Goal: Task Accomplishment & Management: Complete application form

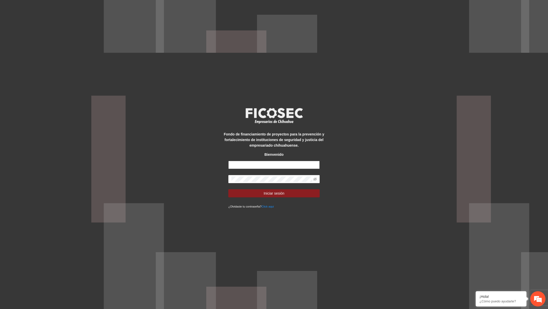
click at [294, 167] on input "text" at bounding box center [273, 165] width 91 height 8
type input "*"
paste input "**********"
type input "**********"
click at [237, 182] on span at bounding box center [273, 179] width 91 height 8
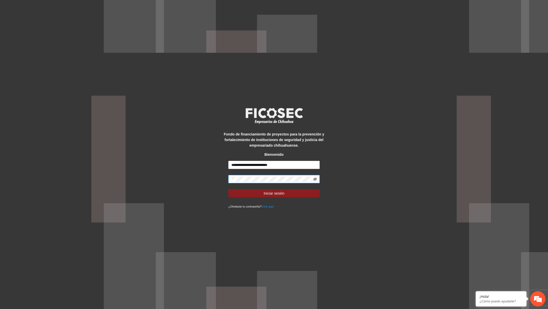
click at [314, 179] on icon "eye-invisible" at bounding box center [315, 179] width 4 height 3
click at [228, 189] on button "Iniciar sesión" at bounding box center [273, 193] width 91 height 8
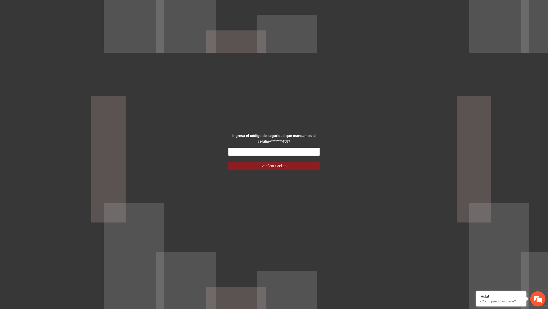
click at [281, 146] on div "Ingresa el código de seguridad que mandamos al celular +********4587 Verificar …" at bounding box center [274, 154] width 114 height 43
click at [281, 151] on input "text" at bounding box center [273, 152] width 91 height 8
type input "******"
click at [228, 162] on button "Verificar Código" at bounding box center [273, 166] width 91 height 8
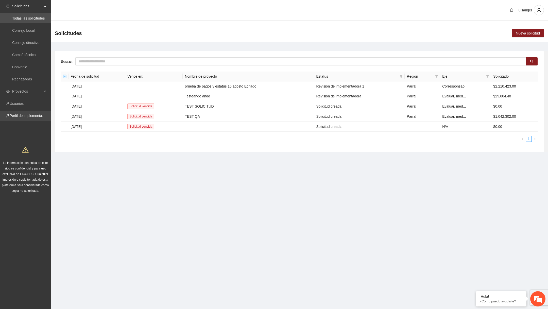
click at [30, 115] on link "Perfil de implementadora" at bounding box center [30, 116] width 40 height 4
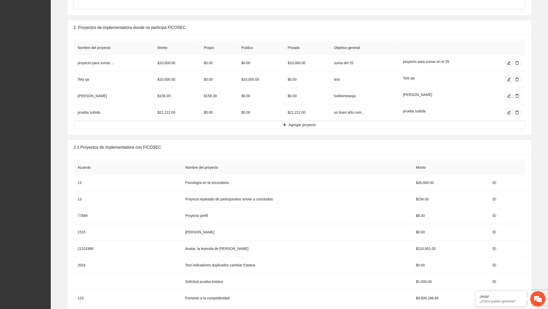
scroll to position [350, 0]
click at [243, 126] on button "Agregar proyecto" at bounding box center [300, 126] width 452 height 8
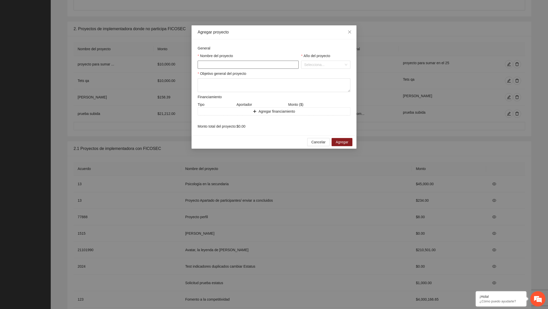
click at [227, 67] on input "text" at bounding box center [248, 65] width 101 height 8
type input "**********"
click at [326, 64] on input "search" at bounding box center [324, 65] width 40 height 8
click at [315, 109] on div "2021" at bounding box center [325, 108] width 43 height 6
click at [270, 86] on textarea at bounding box center [274, 85] width 153 height 14
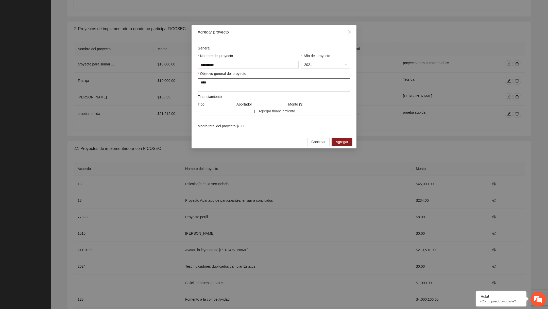
type textarea "****"
click at [238, 111] on button "Agregar financiamiento" at bounding box center [274, 111] width 153 height 8
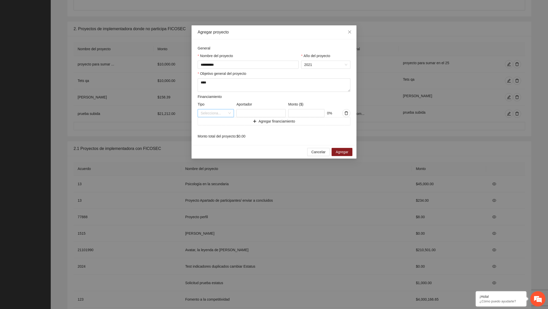
click at [218, 112] on input "search" at bounding box center [214, 113] width 27 height 8
click at [207, 126] on div "Público" at bounding box center [216, 124] width 36 height 8
click at [220, 112] on span "Público" at bounding box center [216, 113] width 30 height 8
click at [213, 132] on div "Propio" at bounding box center [216, 132] width 30 height 6
click at [219, 113] on span "Propio" at bounding box center [216, 113] width 30 height 8
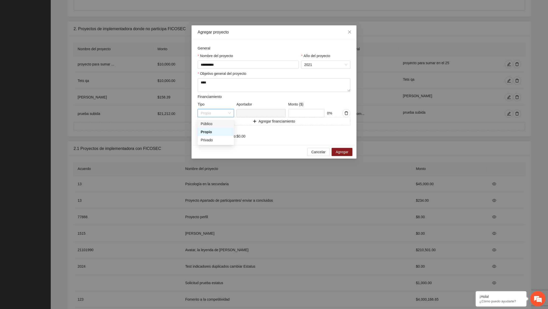
click at [215, 124] on div "Público" at bounding box center [216, 124] width 30 height 6
click at [307, 114] on input "text" at bounding box center [306, 113] width 36 height 8
click at [263, 114] on input "text" at bounding box center [260, 113] width 49 height 8
type input "****"
click at [303, 119] on button "Agregar financiamiento" at bounding box center [274, 121] width 153 height 8
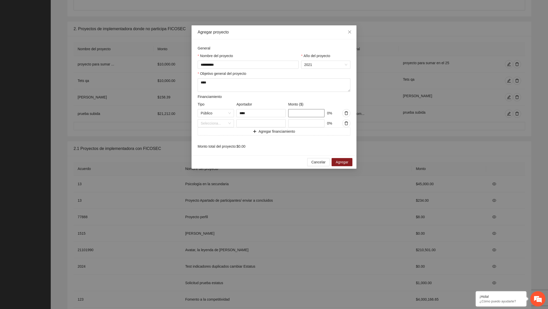
click at [303, 113] on input "text" at bounding box center [306, 113] width 36 height 8
type input "*****"
click at [220, 125] on input "search" at bounding box center [214, 123] width 27 height 8
click at [210, 134] on div "Público" at bounding box center [216, 134] width 30 height 6
click at [257, 121] on input "text" at bounding box center [260, 123] width 49 height 8
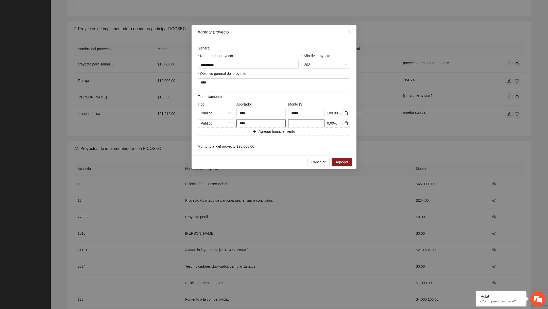
type input "****"
click at [309, 125] on input "text" at bounding box center [306, 123] width 36 height 8
type input "*****"
click at [301, 88] on textarea "****" at bounding box center [274, 84] width 153 height 13
click at [344, 163] on span "Agregar" at bounding box center [342, 162] width 13 height 6
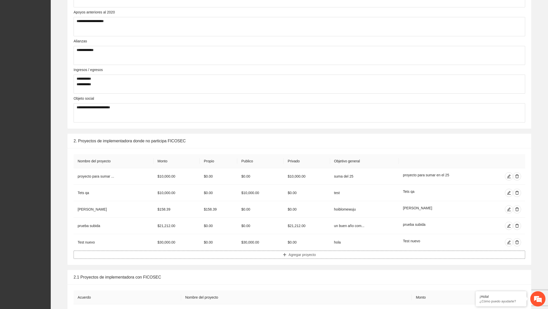
scroll to position [0, 0]
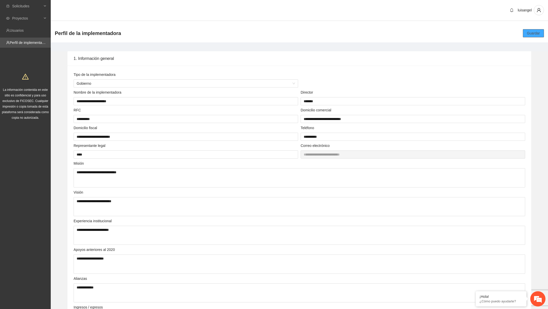
click at [529, 31] on span "Guardar" at bounding box center [533, 33] width 13 height 6
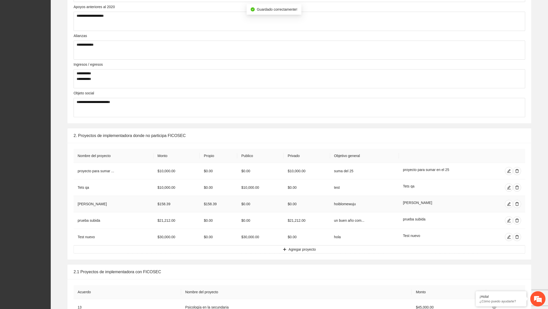
scroll to position [311, 0]
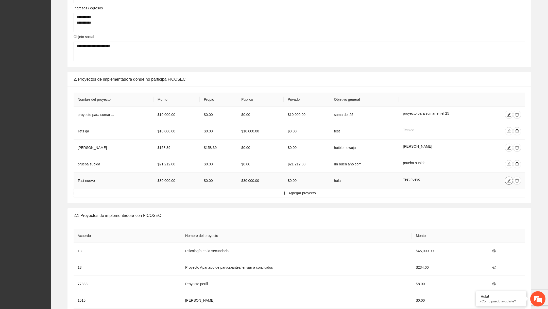
click at [508, 180] on icon "edit" at bounding box center [509, 181] width 4 height 4
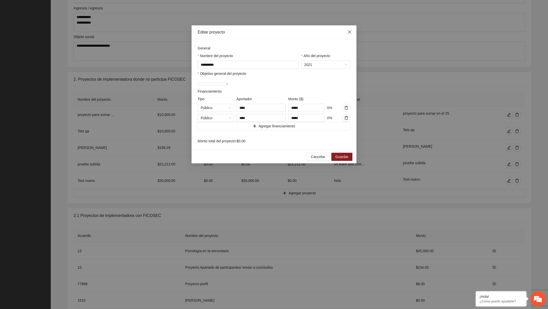
click at [349, 32] on icon "close" at bounding box center [350, 32] width 4 height 4
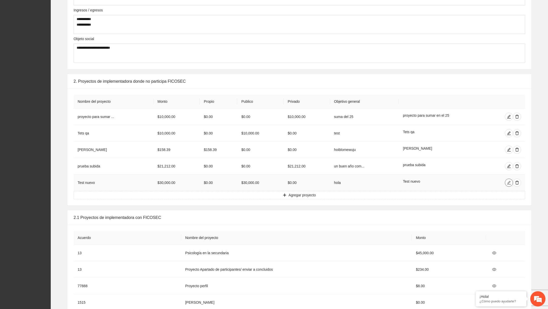
scroll to position [295, 0]
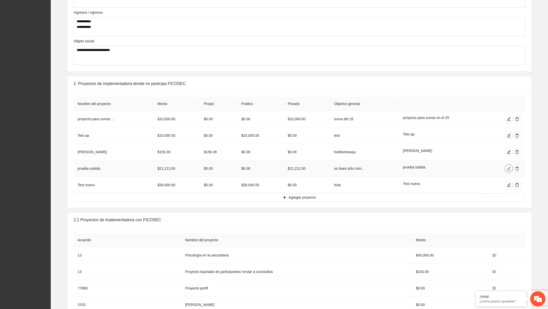
click at [509, 166] on icon "edit" at bounding box center [509, 168] width 4 height 4
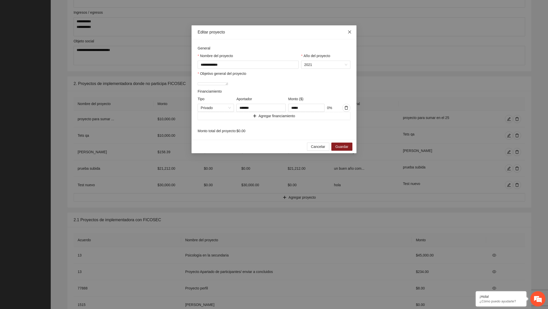
click at [349, 34] on icon "close" at bounding box center [350, 32] width 4 height 4
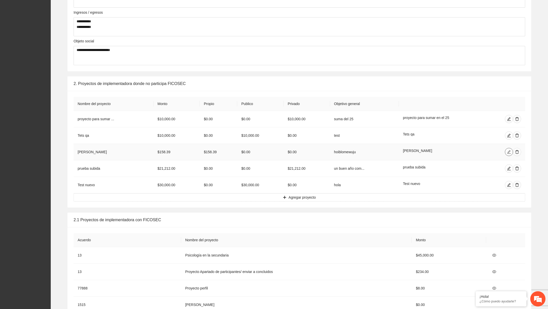
click at [511, 153] on icon "edit" at bounding box center [509, 152] width 4 height 4
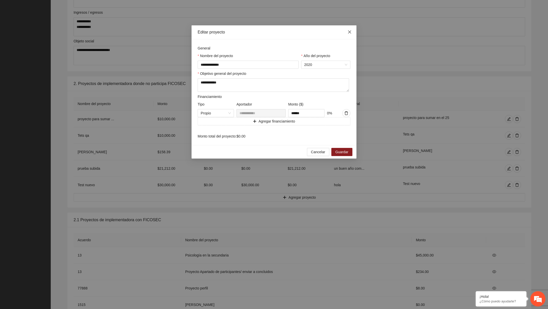
click at [350, 31] on icon "close" at bounding box center [350, 32] width 4 height 4
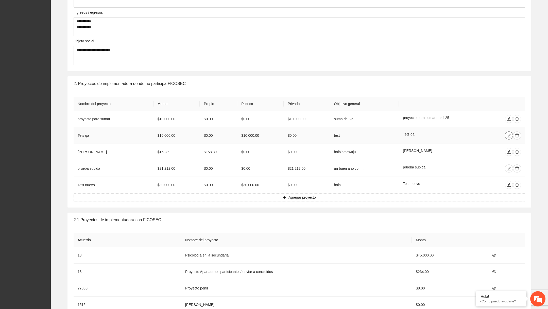
click at [507, 134] on icon "edit" at bounding box center [509, 135] width 4 height 4
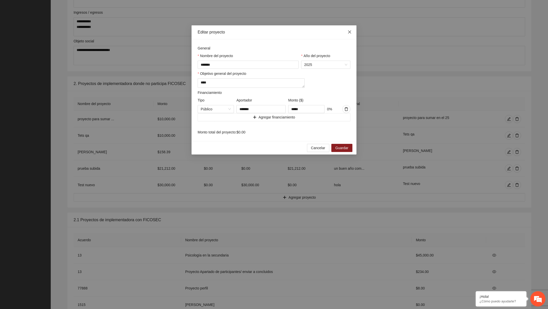
click at [349, 33] on icon "close" at bounding box center [350, 32] width 4 height 4
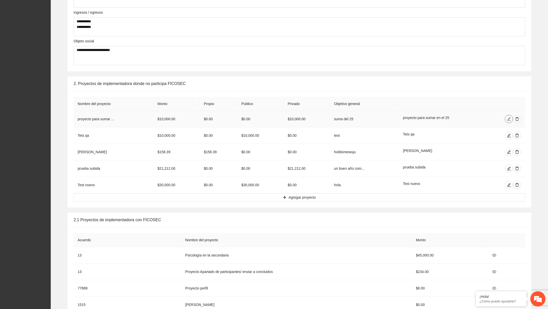
click at [508, 121] on button "button" at bounding box center [509, 119] width 8 height 8
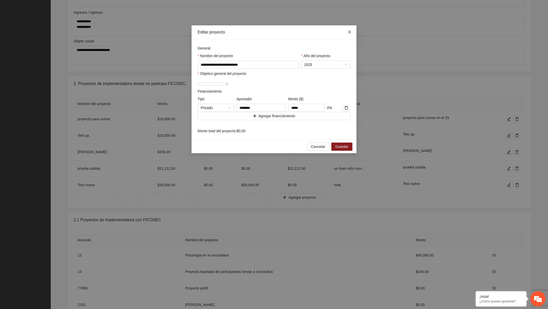
click at [347, 34] on span "Close" at bounding box center [350, 32] width 14 height 14
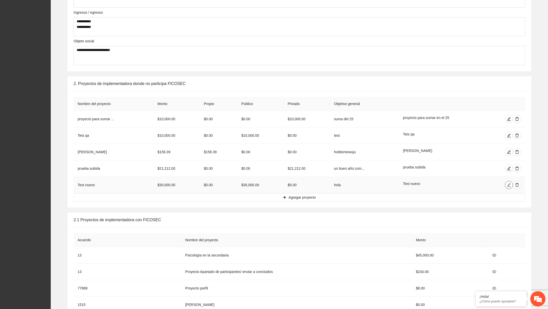
click at [508, 181] on button "button" at bounding box center [509, 185] width 8 height 8
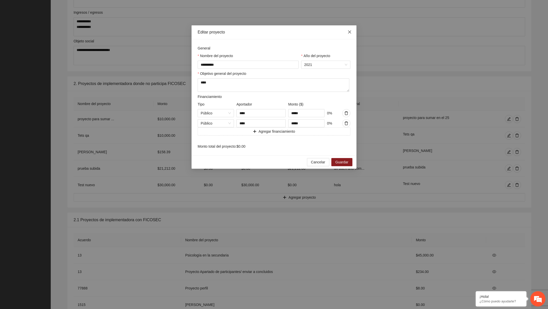
click at [348, 35] on span "Close" at bounding box center [350, 32] width 14 height 14
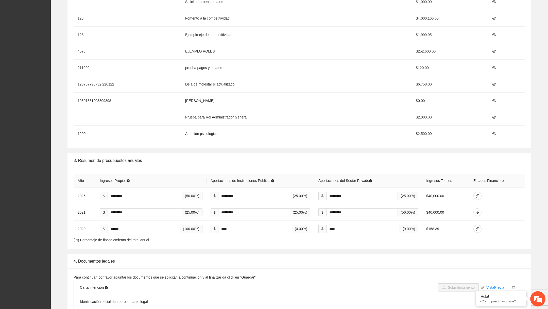
scroll to position [652, 0]
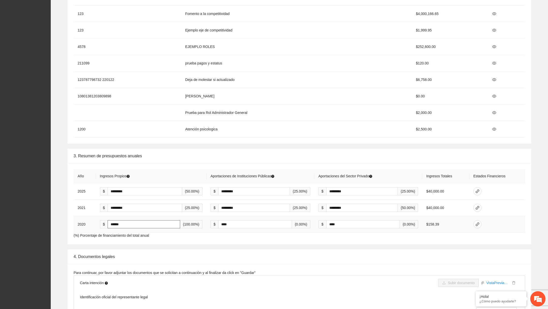
click at [115, 220] on input "******" at bounding box center [144, 224] width 73 height 8
type input "*******"
click at [254, 224] on input "****" at bounding box center [255, 224] width 74 height 8
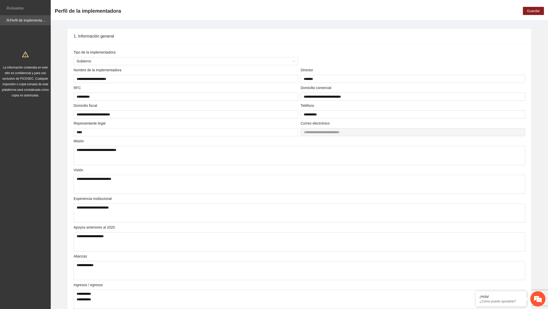
scroll to position [6, 0]
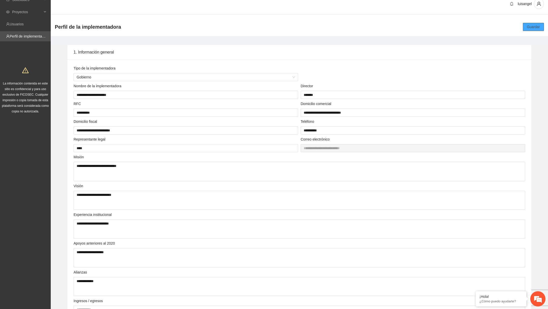
click at [528, 25] on span "Guardar" at bounding box center [533, 27] width 13 height 6
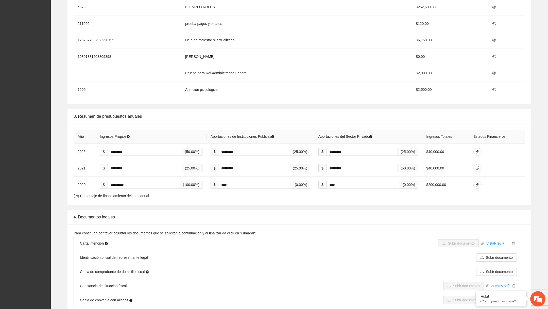
scroll to position [790, 0]
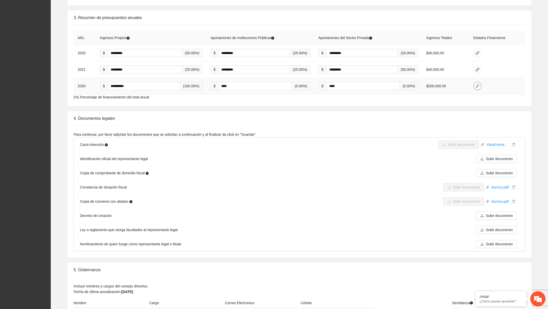
click at [479, 87] on button "button" at bounding box center [477, 86] width 8 height 8
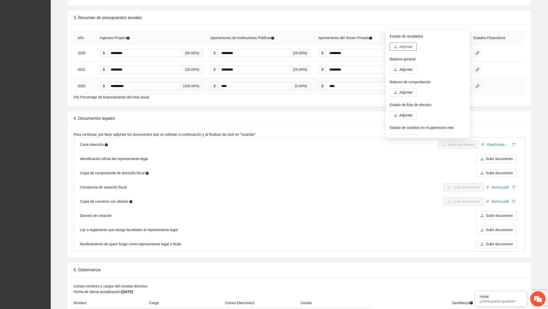
click at [411, 45] on span "Adjuntar" at bounding box center [405, 47] width 13 height 6
click at [412, 77] on span "Adjuntar" at bounding box center [405, 77] width 13 height 6
click at [405, 105] on span "Adjuntar" at bounding box center [405, 108] width 13 height 6
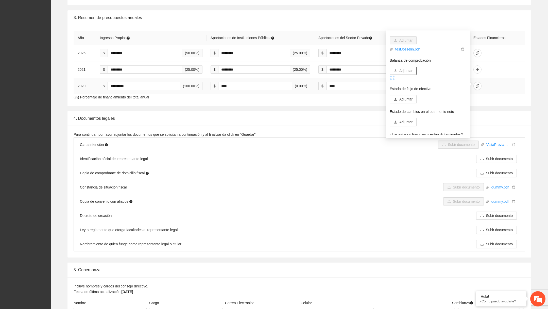
scroll to position [38, 0]
click at [405, 99] on span "Adjuntar" at bounding box center [405, 101] width 13 height 6
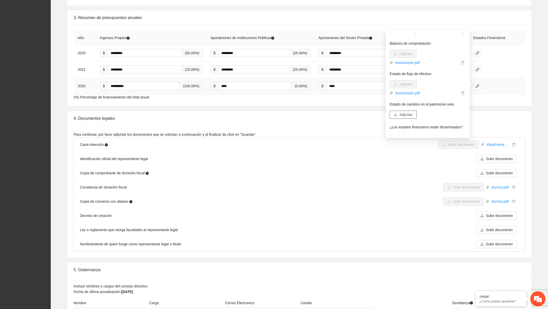
scroll to position [56, 0]
click at [408, 111] on span "Adjuntar" at bounding box center [405, 113] width 13 height 6
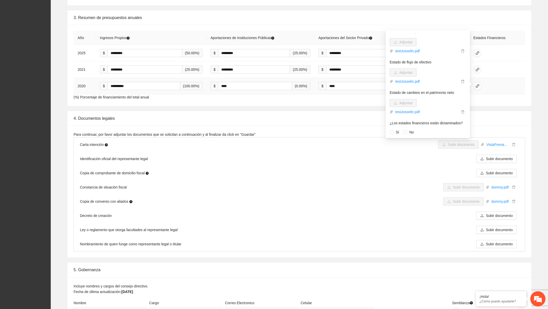
click at [392, 134] on label "Sí" at bounding box center [395, 132] width 11 height 6
click at [507, 118] on div "4. Documentos legales" at bounding box center [300, 118] width 452 height 14
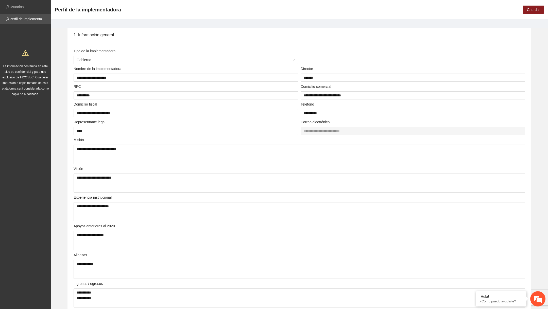
scroll to position [0, 0]
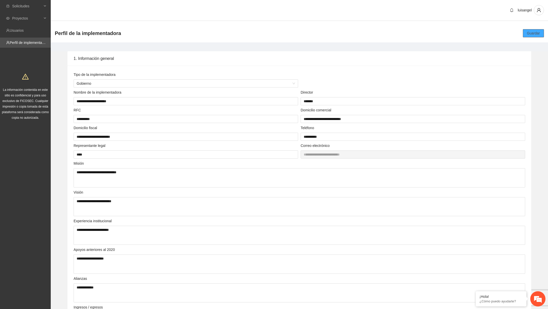
click at [532, 34] on span "Guardar" at bounding box center [533, 33] width 13 height 6
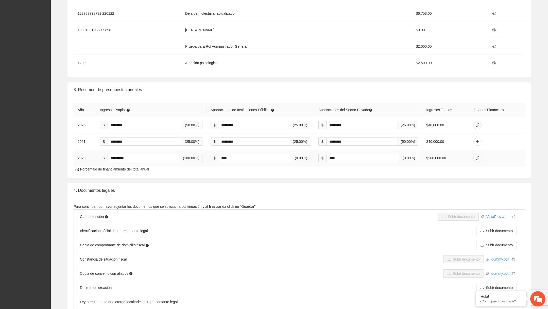
scroll to position [718, 0]
click at [477, 153] on button "button" at bounding box center [477, 157] width 8 height 8
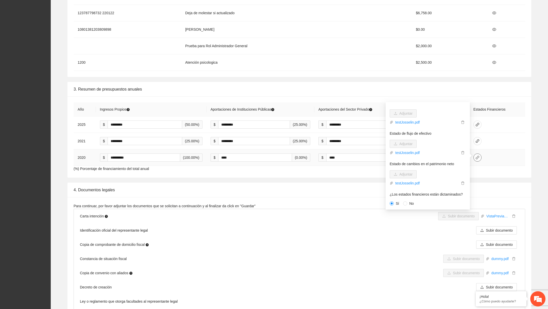
scroll to position [0, 0]
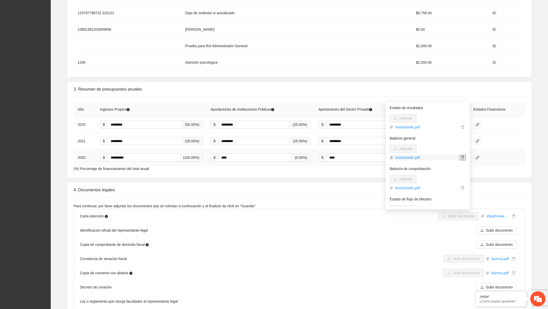
click at [465, 156] on span "delete" at bounding box center [463, 158] width 6 height 4
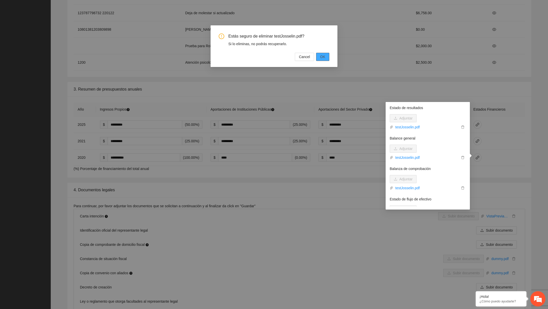
click at [327, 57] on button "OK" at bounding box center [322, 57] width 13 height 8
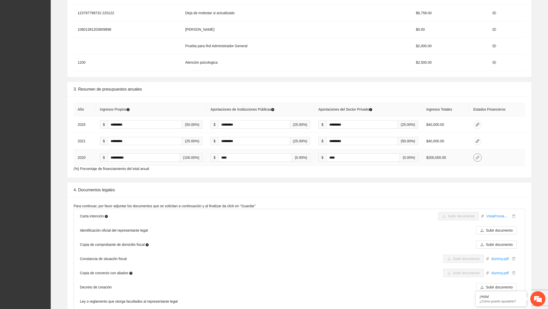
click at [480, 156] on icon "link" at bounding box center [477, 158] width 4 height 4
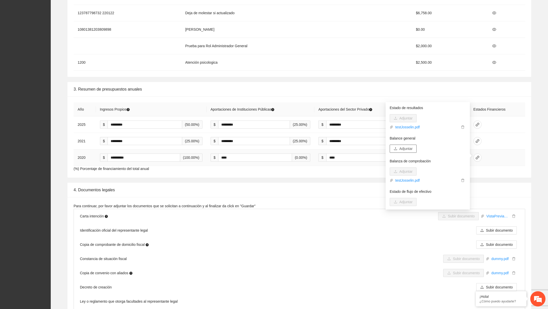
click at [401, 149] on span "Adjuntar" at bounding box center [405, 149] width 13 height 6
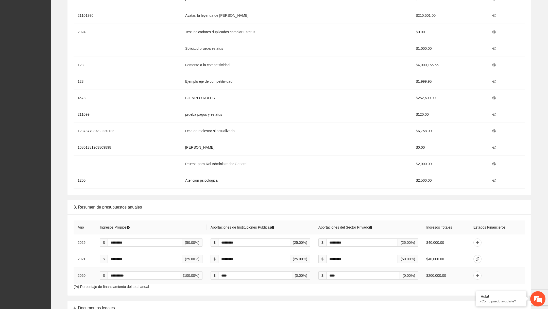
scroll to position [760, 0]
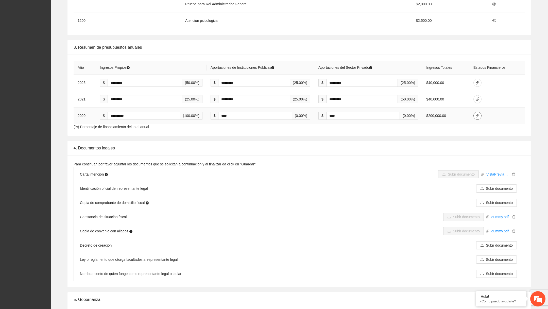
click at [476, 114] on icon "link" at bounding box center [477, 116] width 4 height 4
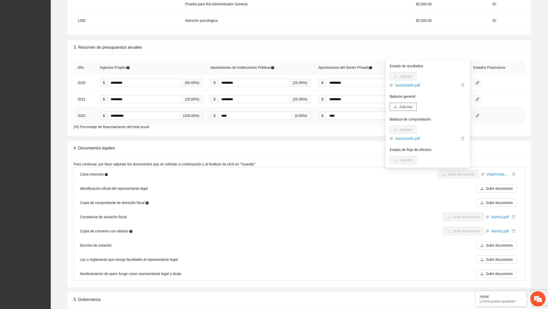
click at [410, 107] on span "Adjuntar" at bounding box center [405, 107] width 13 height 6
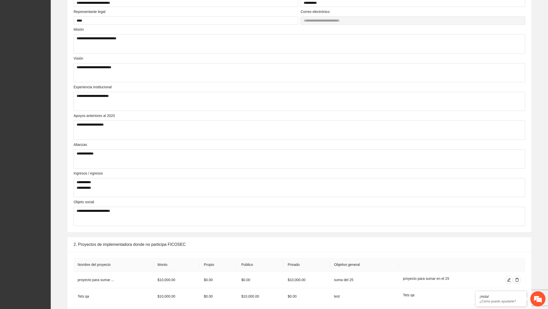
scroll to position [0, 0]
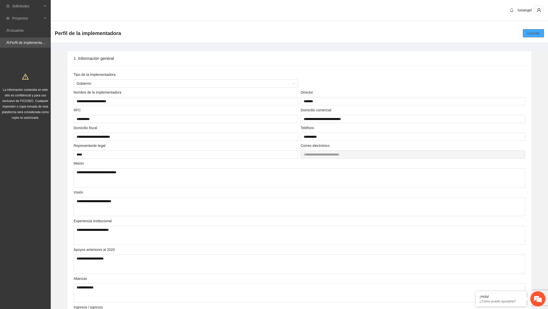
click at [533, 36] on span "Guardar" at bounding box center [533, 33] width 13 height 6
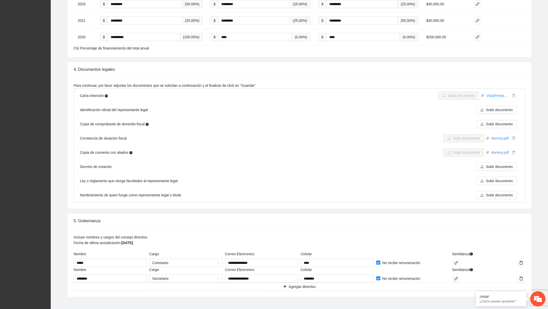
scroll to position [844, 0]
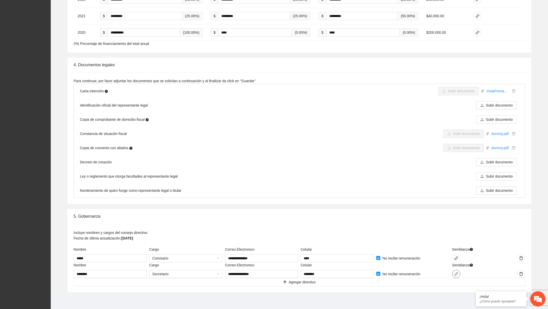
click at [458, 272] on icon "link" at bounding box center [456, 274] width 4 height 4
click at [380, 265] on span "Adjuntar" at bounding box center [383, 266] width 13 height 6
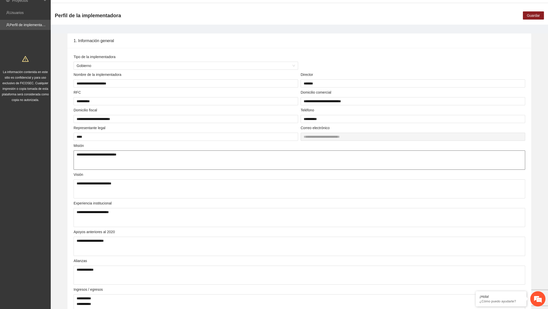
scroll to position [0, 0]
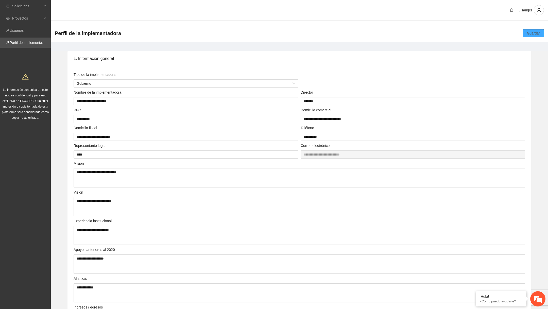
click at [528, 34] on span "Guardar" at bounding box center [533, 33] width 13 height 6
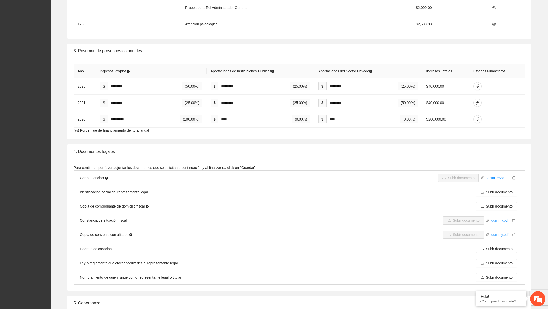
scroll to position [844, 0]
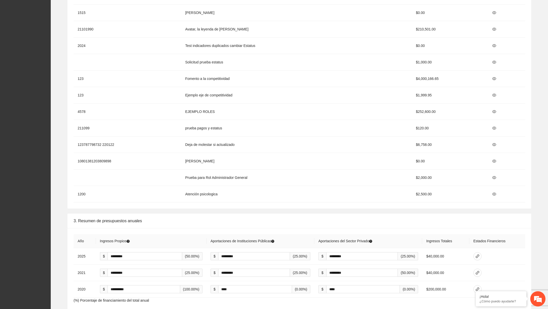
scroll to position [844, 0]
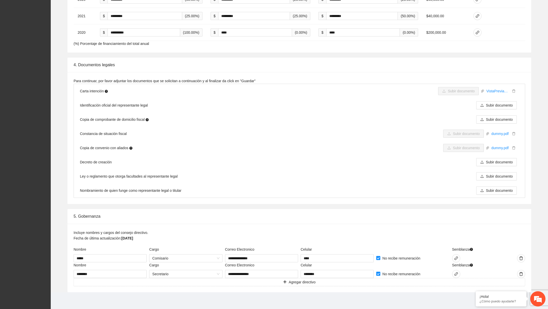
click at [380, 272] on span at bounding box center [378, 274] width 4 height 4
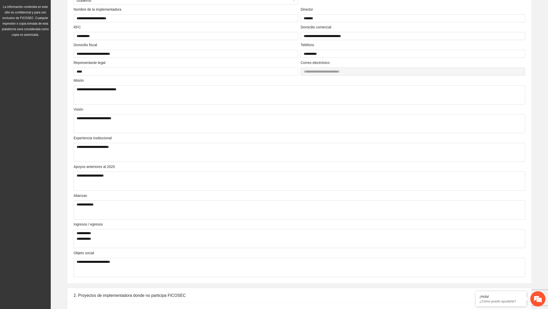
scroll to position [0, 0]
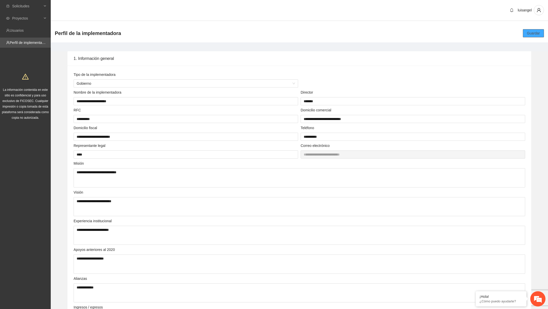
click at [539, 30] on button "Guardar" at bounding box center [533, 33] width 21 height 8
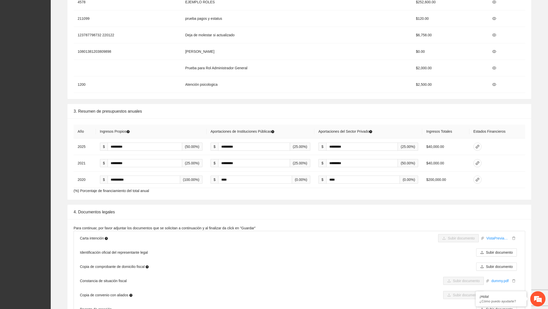
scroll to position [844, 0]
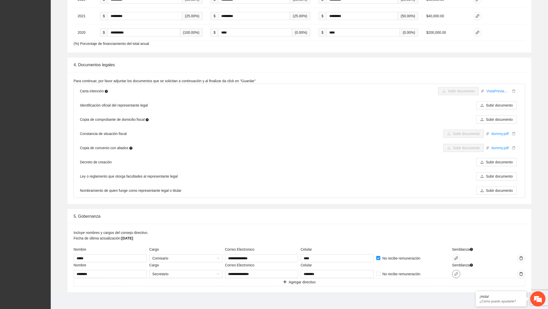
click at [458, 272] on span "link" at bounding box center [456, 274] width 8 height 4
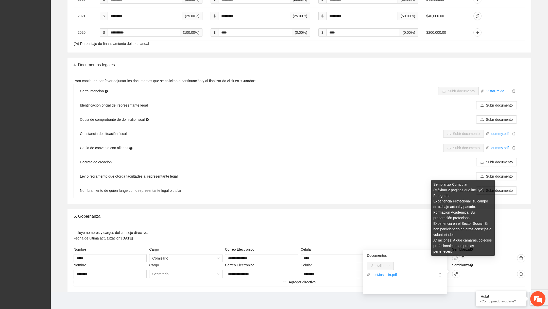
click at [455, 257] on div "Semblanza Curricular (Máximo 2 páginas que incluya): Fotografía Experiencia Pro…" at bounding box center [462, 219] width 63 height 79
